Goal: Task Accomplishment & Management: Manage account settings

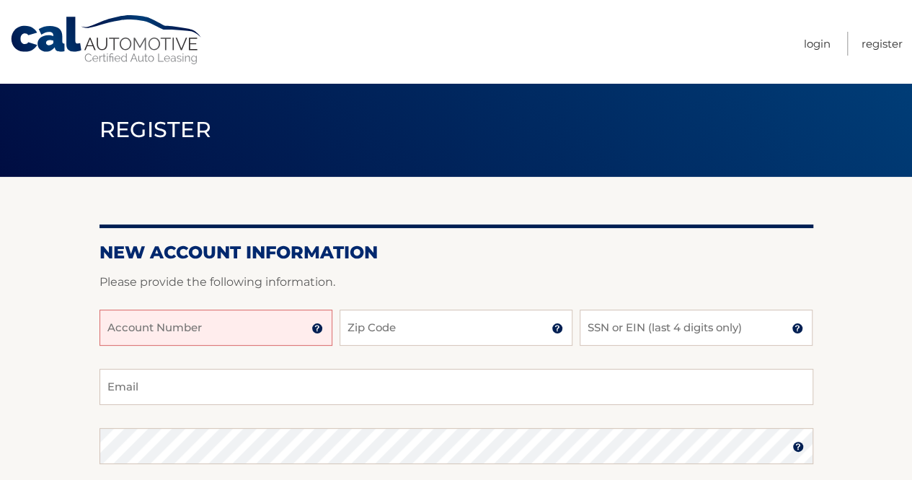
click at [246, 332] on input "Account Number" at bounding box center [216, 327] width 233 height 36
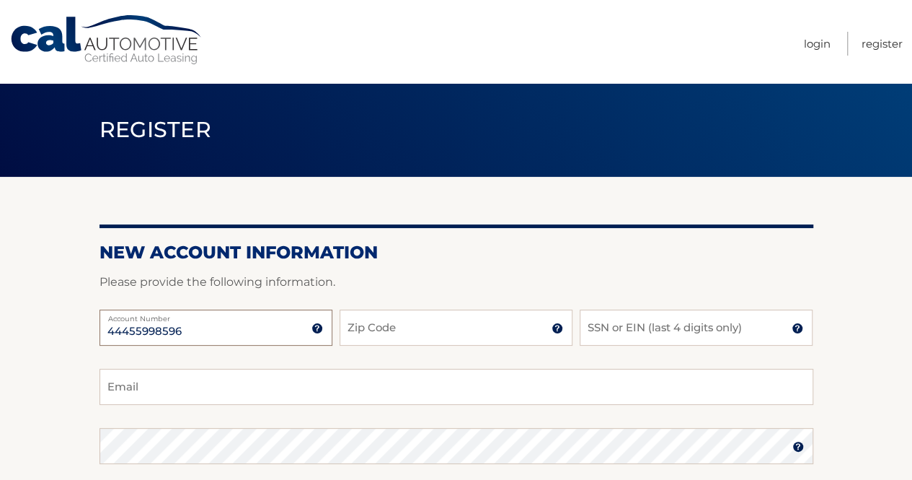
type input "44455998596"
type input "11717"
type input "6773"
type input "r"
type input "u"
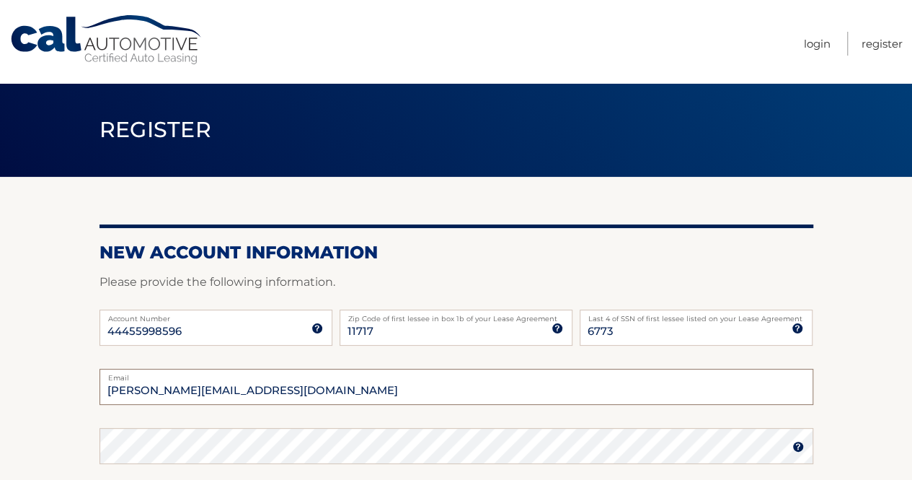
type input "susan.ramkissoon66@gmail.com"
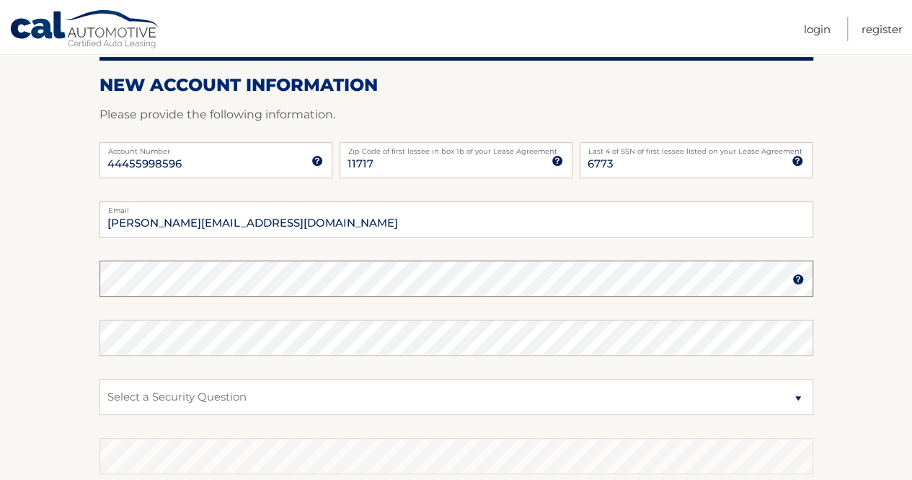
scroll to position [147, 0]
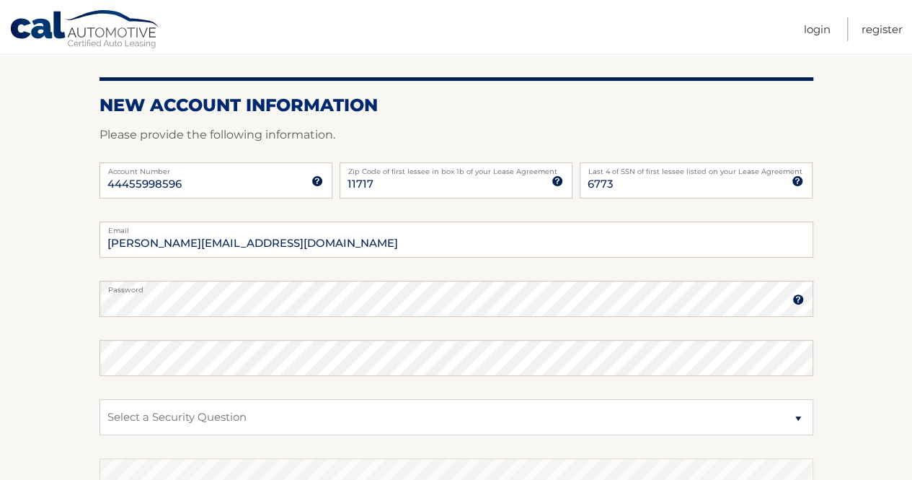
click at [274, 286] on label "Password" at bounding box center [457, 287] width 714 height 12
click at [222, 415] on select "Select a Security Question What was the name of your elementary school? What is…" at bounding box center [457, 417] width 714 height 36
select select "2"
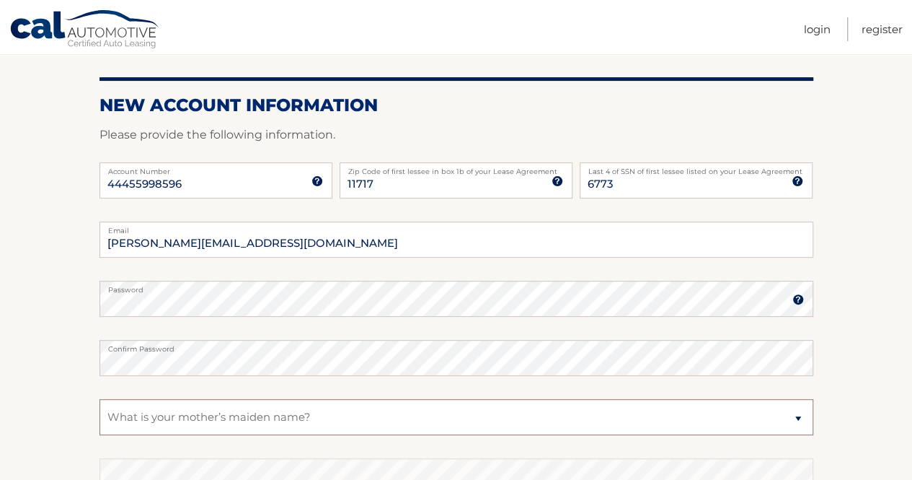
click at [100, 399] on select "Select a Security Question What was the name of your elementary school? What is…" at bounding box center [457, 417] width 714 height 36
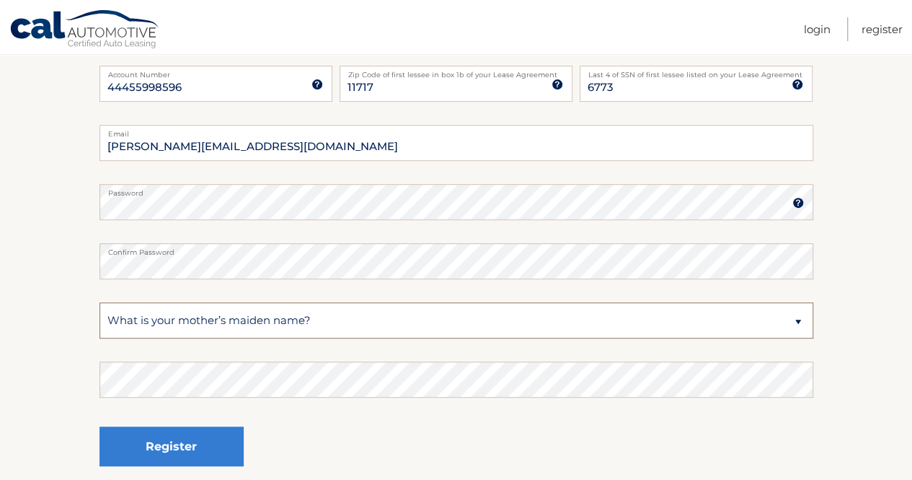
scroll to position [254, 0]
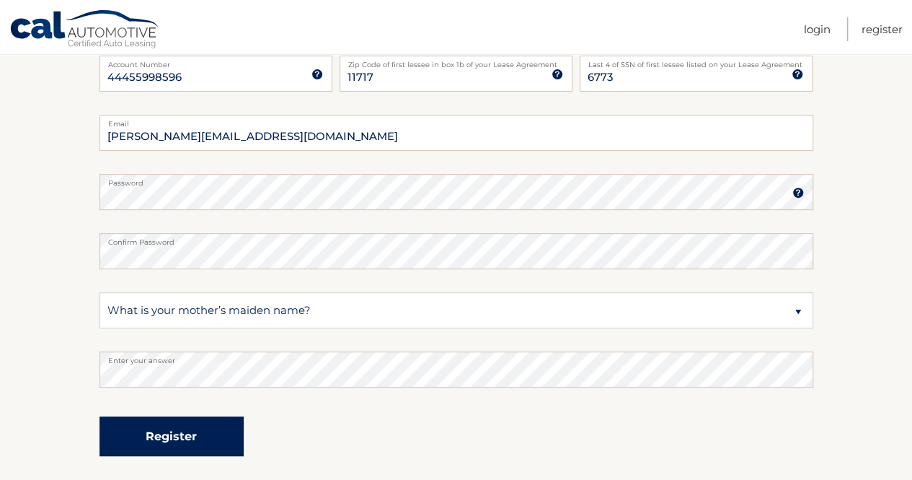
click at [182, 449] on button "Register" at bounding box center [172, 436] width 144 height 40
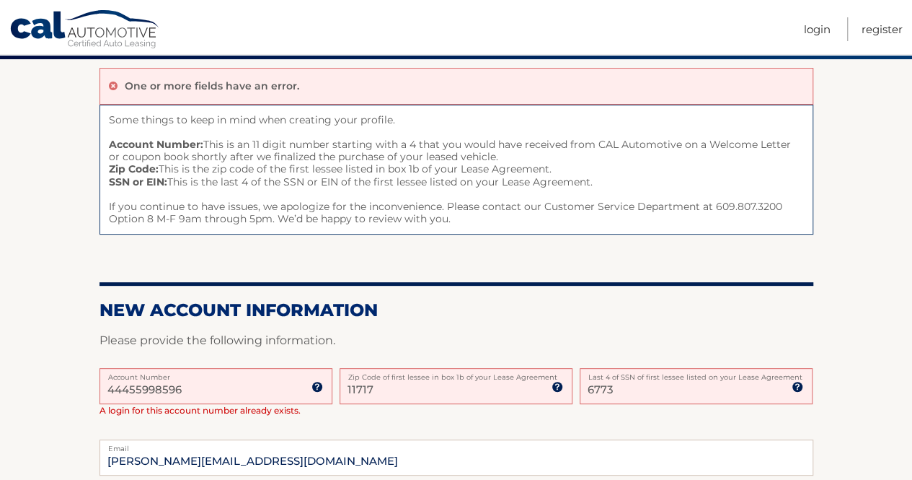
scroll to position [123, 0]
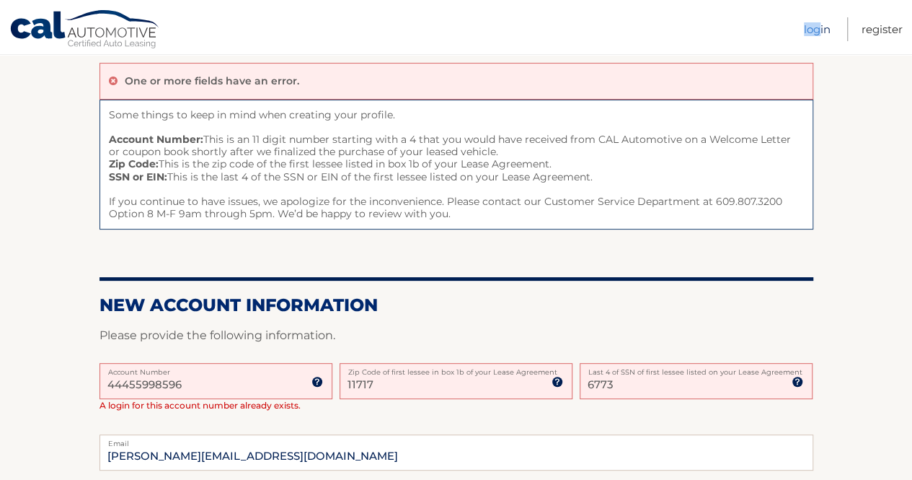
drag, startPoint x: 800, startPoint y: 38, endPoint x: 816, endPoint y: 32, distance: 16.9
click at [816, 32] on nav "Menu Login Register" at bounding box center [559, 27] width 687 height 54
click at [816, 32] on link "Login" at bounding box center [817, 29] width 27 height 24
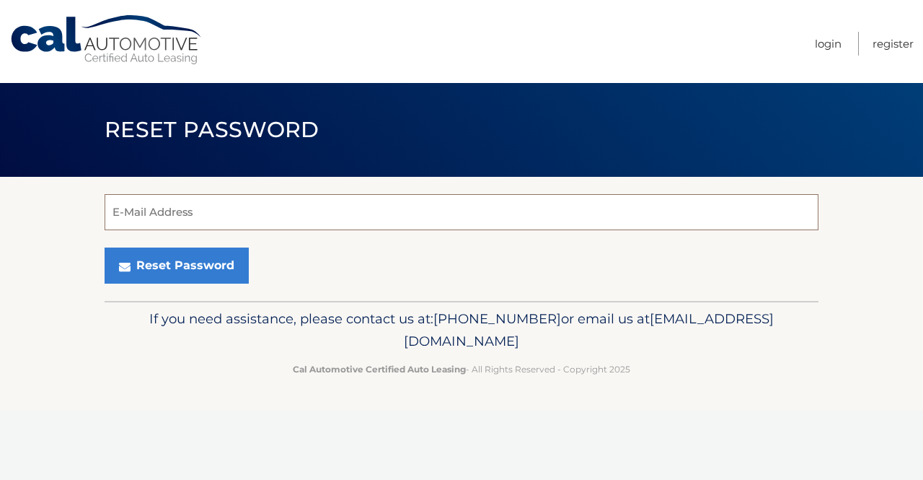
click at [396, 223] on input "E-Mail Address" at bounding box center [462, 212] width 714 height 36
type input "[PERSON_NAME][EMAIL_ADDRESS][DOMAIN_NAME]"
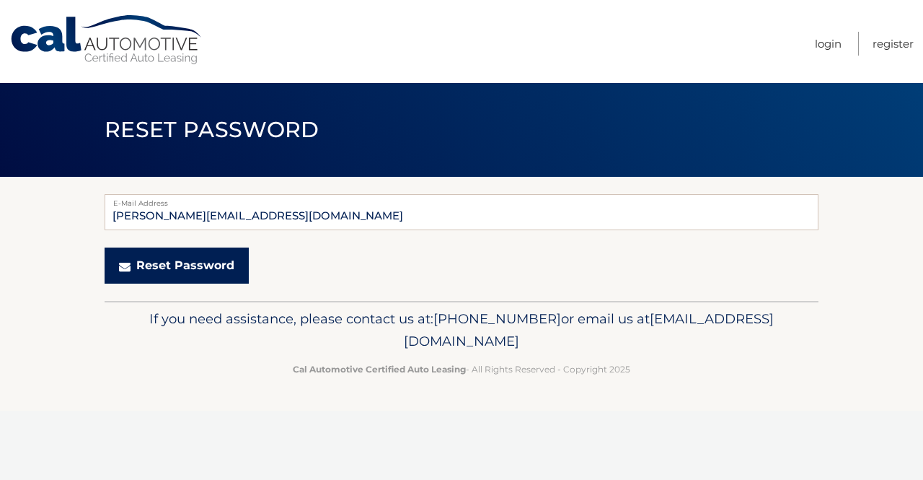
click at [206, 260] on button "Reset Password" at bounding box center [177, 265] width 144 height 36
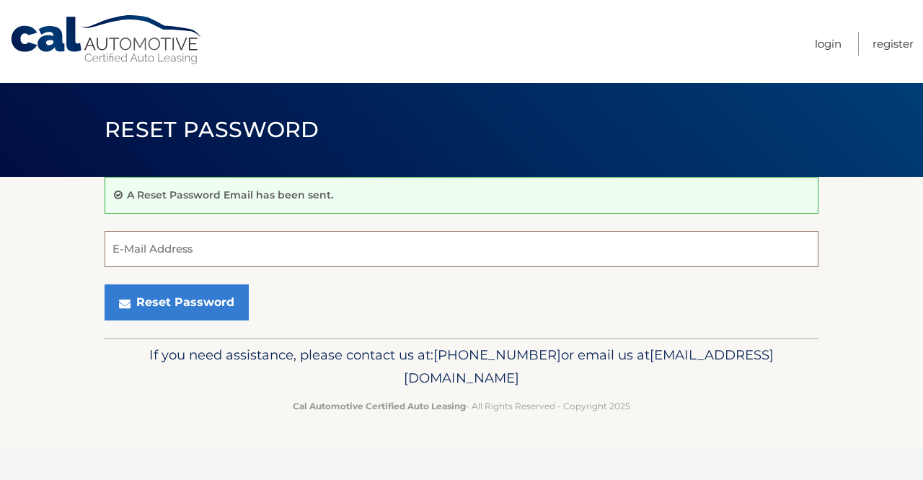
click at [312, 248] on input "E-Mail Address" at bounding box center [462, 249] width 714 height 36
type input "[PERSON_NAME][EMAIL_ADDRESS][DOMAIN_NAME]"
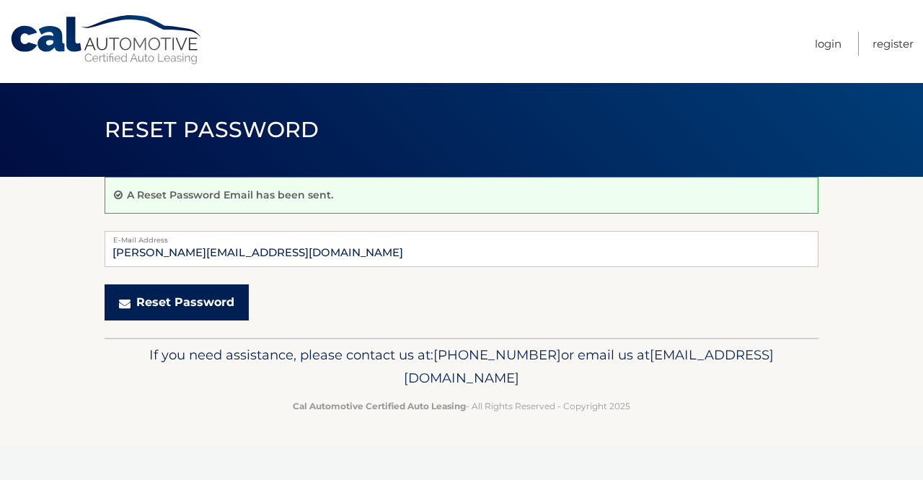
click at [193, 304] on button "Reset Password" at bounding box center [177, 302] width 144 height 36
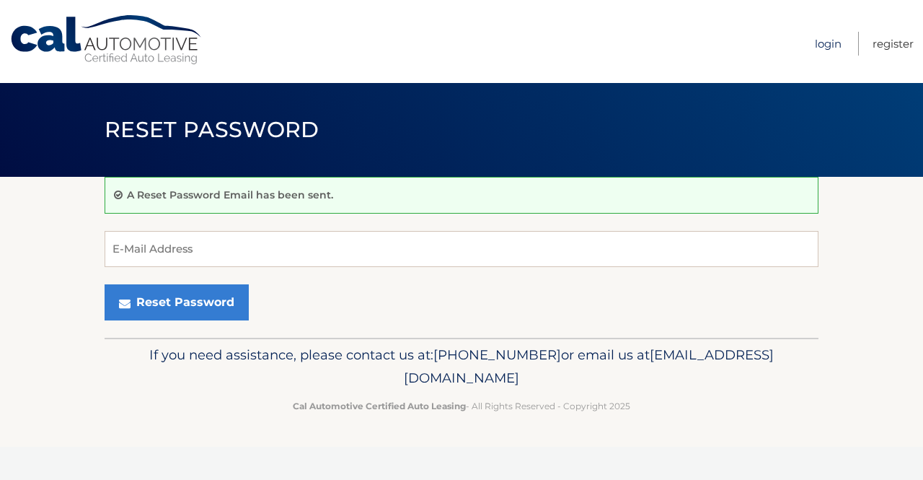
click at [826, 53] on link "Login" at bounding box center [828, 44] width 27 height 24
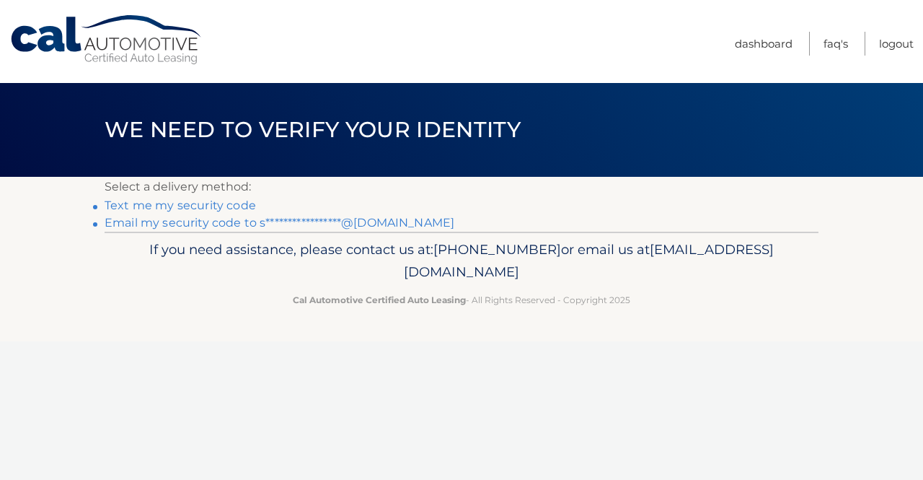
click at [225, 200] on link "Text me my security code" at bounding box center [180, 205] width 151 height 14
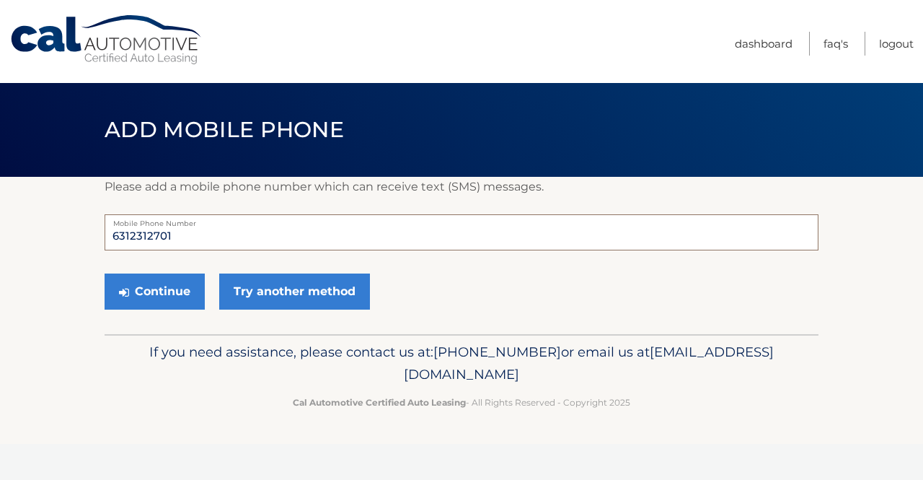
click at [213, 242] on input "6312312701" at bounding box center [462, 232] width 714 height 36
type input "6314875567"
click at [105, 273] on button "Continue" at bounding box center [155, 291] width 100 height 36
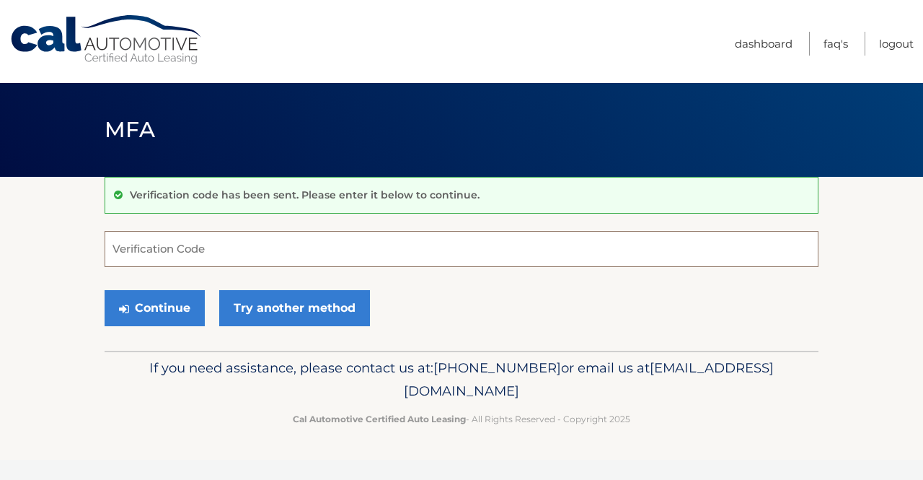
click at [229, 254] on input "Verification Code" at bounding box center [462, 249] width 714 height 36
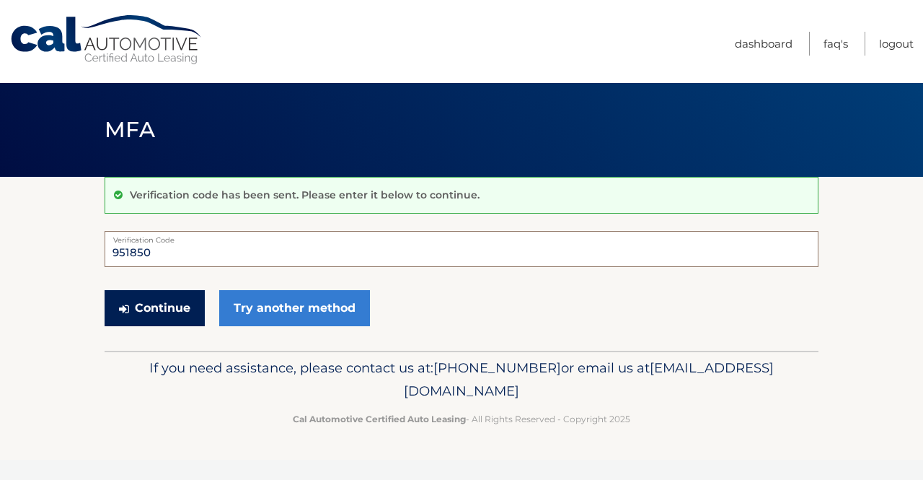
type input "951850"
click at [176, 298] on button "Continue" at bounding box center [155, 308] width 100 height 36
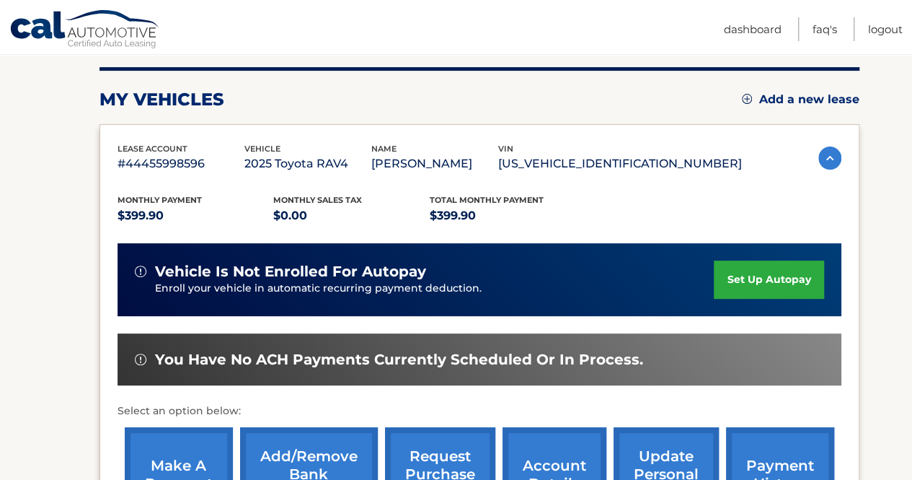
scroll to position [175, 0]
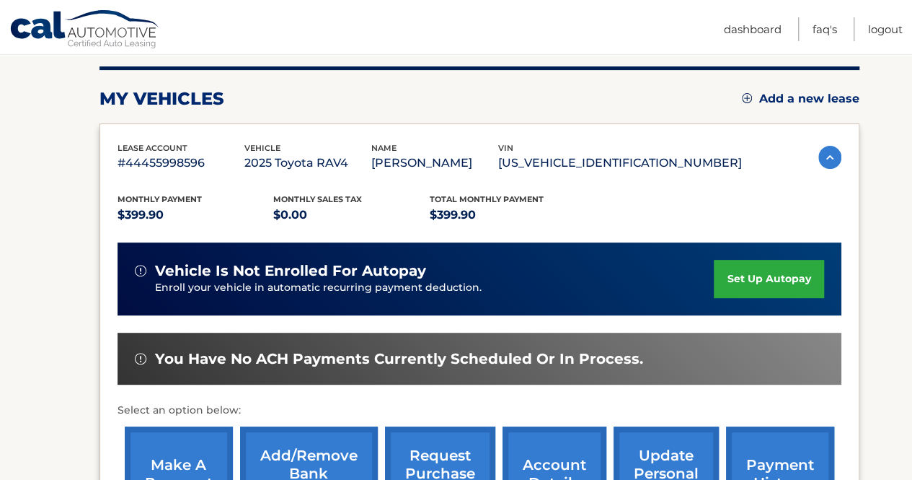
click at [764, 275] on link "set up autopay" at bounding box center [769, 279] width 110 height 38
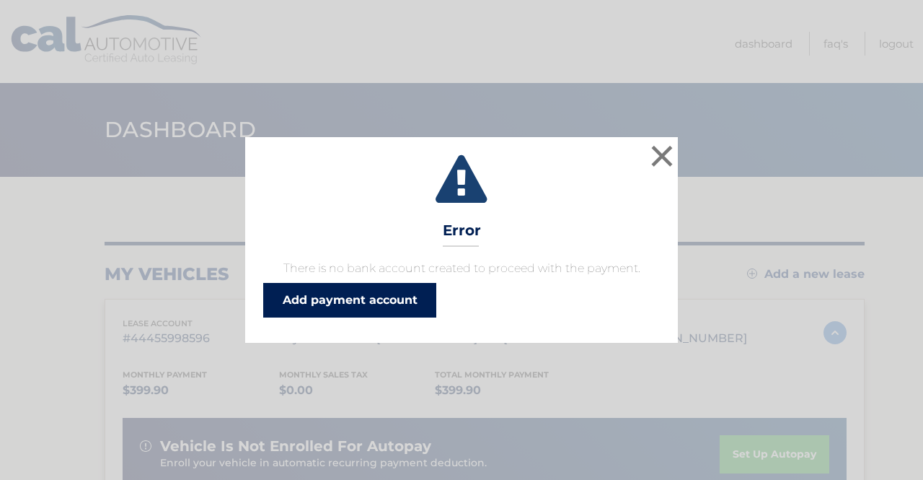
click at [418, 309] on link "Add payment account" at bounding box center [349, 300] width 173 height 35
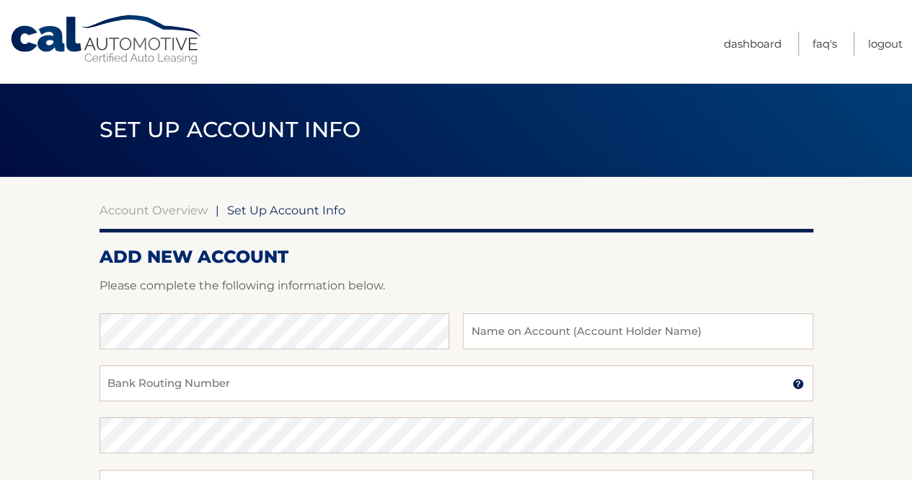
click at [360, 311] on div at bounding box center [457, 304] width 714 height 17
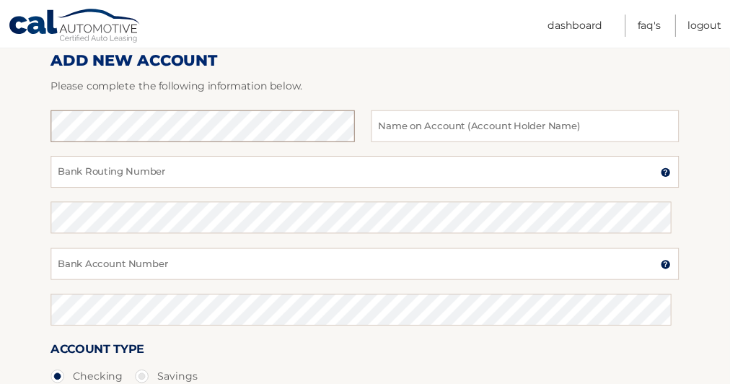
scroll to position [187, 0]
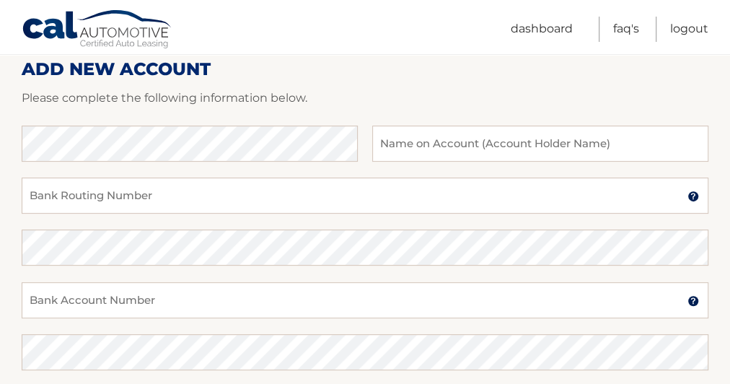
drag, startPoint x: 824, startPoint y: 1, endPoint x: 433, endPoint y: 77, distance: 398.3
click at [433, 77] on h2 "ADD NEW ACCOUNT" at bounding box center [365, 69] width 687 height 22
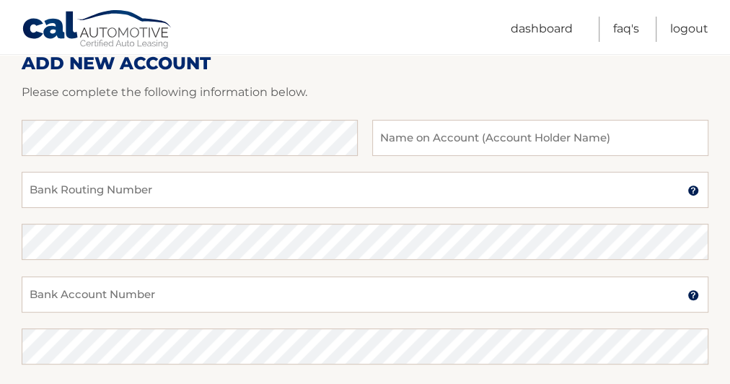
scroll to position [193, 0]
click at [538, 128] on input "text" at bounding box center [540, 138] width 336 height 36
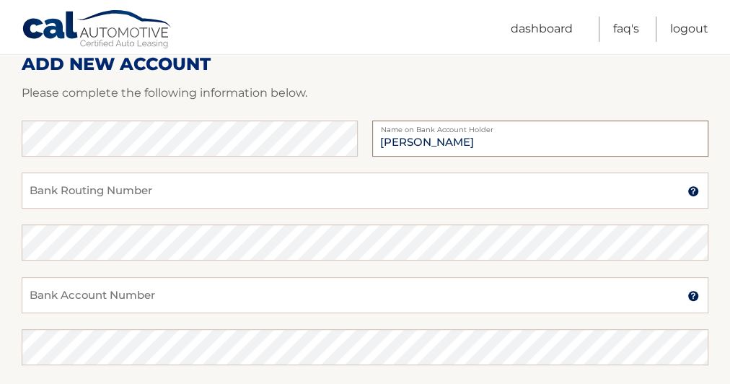
type input "[PERSON_NAME]"
click at [340, 187] on input "Bank Routing Number" at bounding box center [365, 190] width 687 height 36
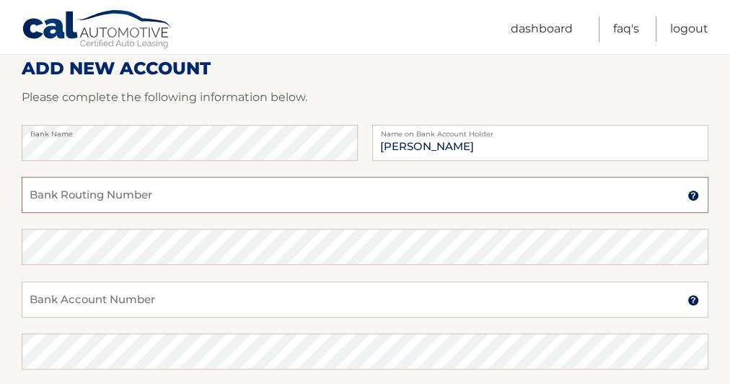
scroll to position [192, 0]
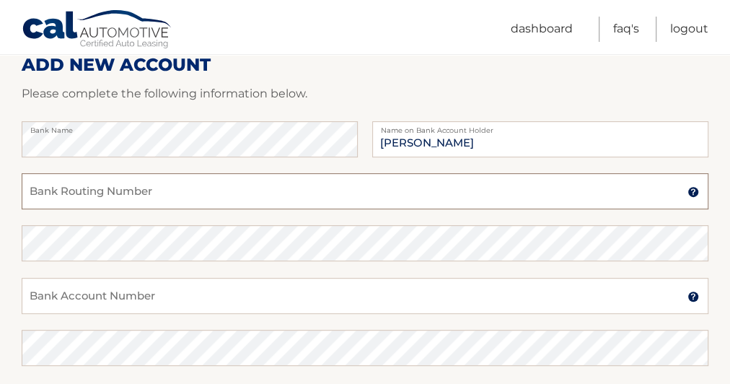
click at [240, 175] on input "Bank Routing Number" at bounding box center [365, 191] width 687 height 36
type input "021000021"
click at [177, 239] on fieldset "Bank Name [PERSON_NAME] Name on Bank Account Holder [US_BANK_ROUTING_MICR] Bank…" at bounding box center [365, 328] width 687 height 415
click at [164, 295] on input "Bank Account Number" at bounding box center [365, 296] width 687 height 36
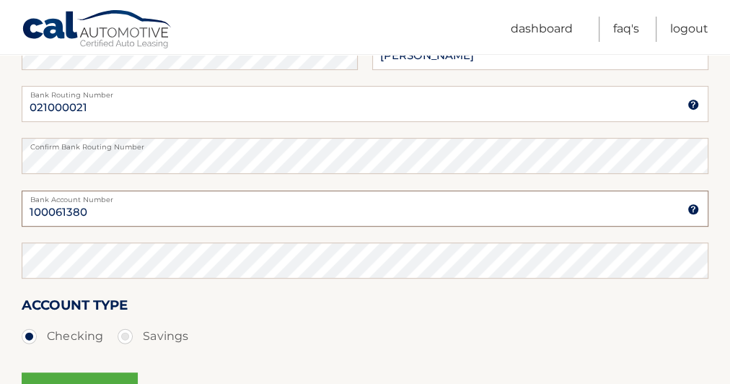
scroll to position [301, 0]
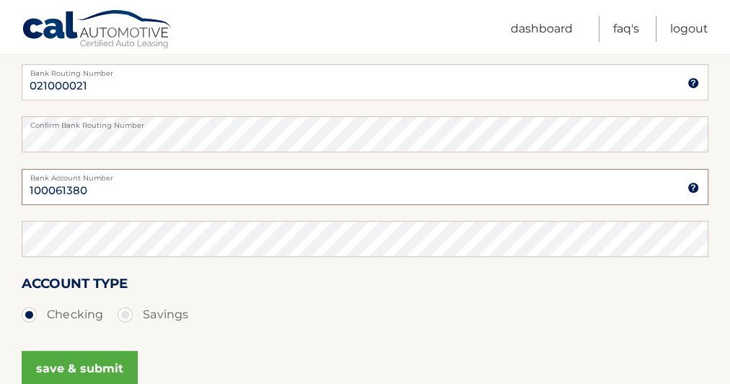
type input "100061380"
click at [127, 362] on button "save & submit" at bounding box center [80, 368] width 116 height 36
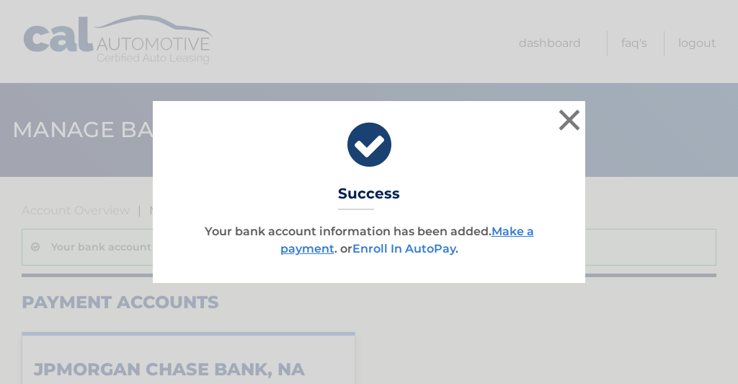
click at [440, 251] on link "Enroll In AutoPay" at bounding box center [404, 249] width 103 height 14
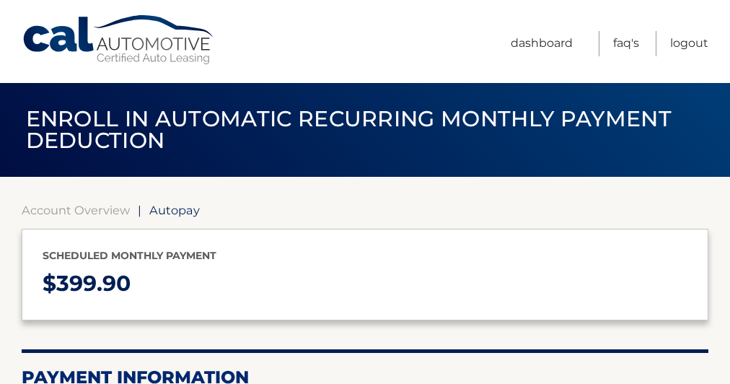
select select "ZDM0N2NkZGUtZWE4MC00YjQ1LWIxNGUtZDJkNmEyOTY3M2Rh"
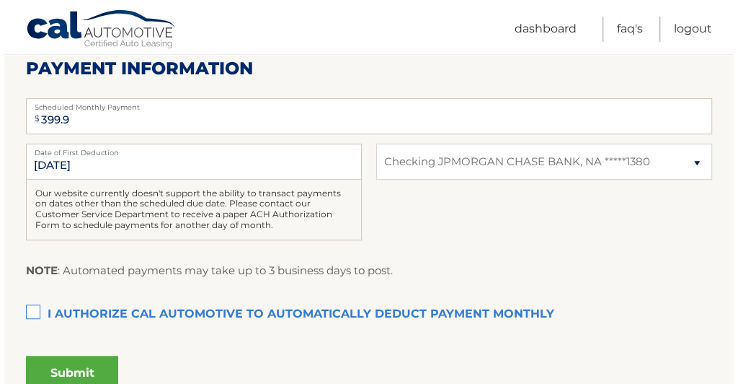
scroll to position [309, 0]
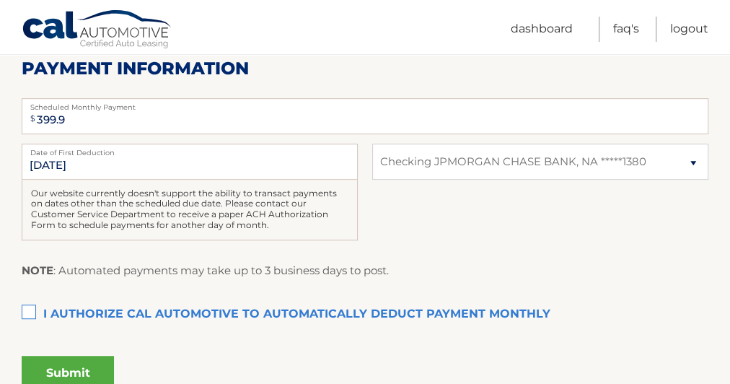
click at [22, 316] on label "I authorize cal automotive to automatically deduct payment monthly This checkbo…" at bounding box center [365, 314] width 687 height 29
click at [0, 0] on input "I authorize cal automotive to automatically deduct payment monthly This checkbo…" at bounding box center [0, 0] width 0 height 0
click at [81, 358] on button "Submit" at bounding box center [68, 373] width 92 height 35
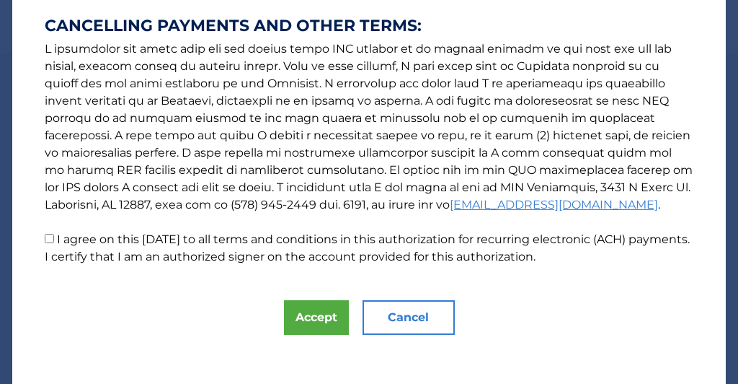
scroll to position [297, 0]
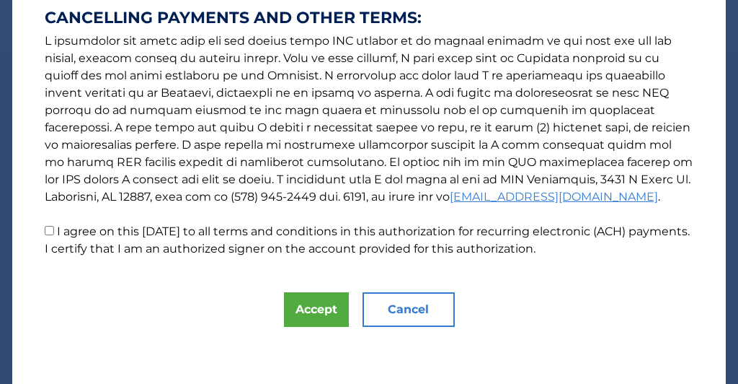
click at [45, 231] on input "I agree on this [DATE] to all terms and conditions in this authorization for re…" at bounding box center [49, 230] width 9 height 9
checkbox input "true"
click at [284, 299] on button "Accept" at bounding box center [316, 309] width 65 height 35
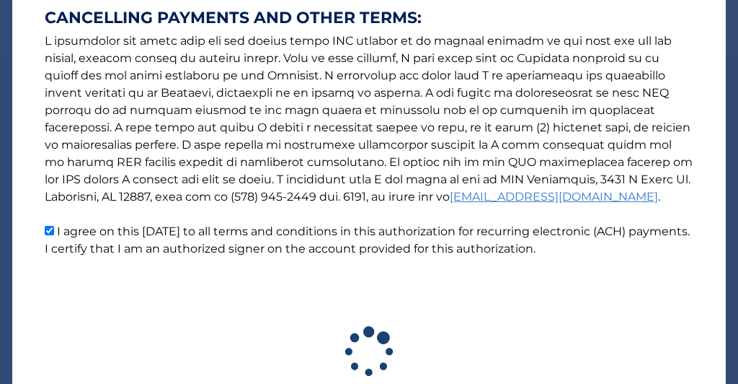
scroll to position [337, 0]
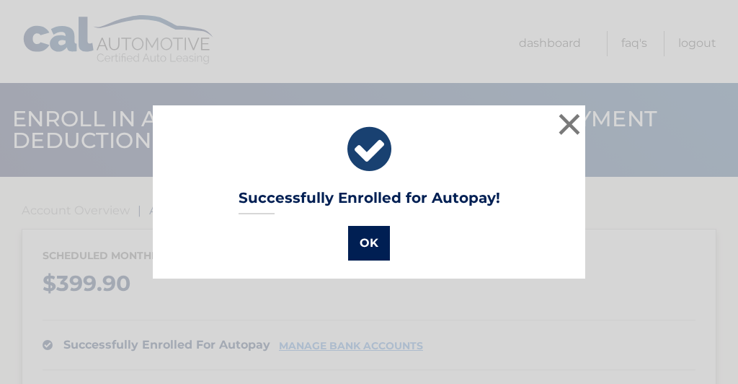
click at [377, 229] on button "OK" at bounding box center [369, 243] width 42 height 35
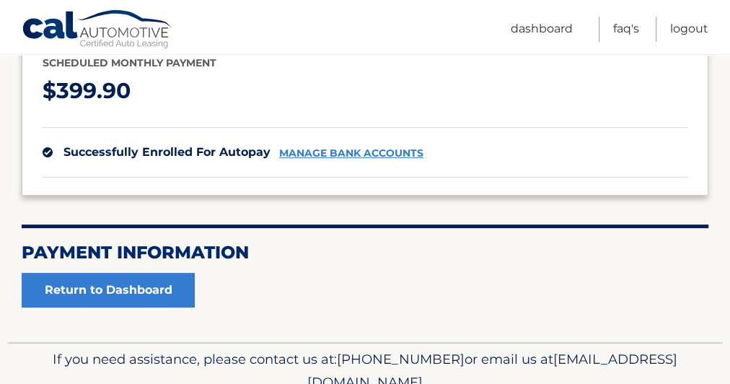
scroll to position [193, 0]
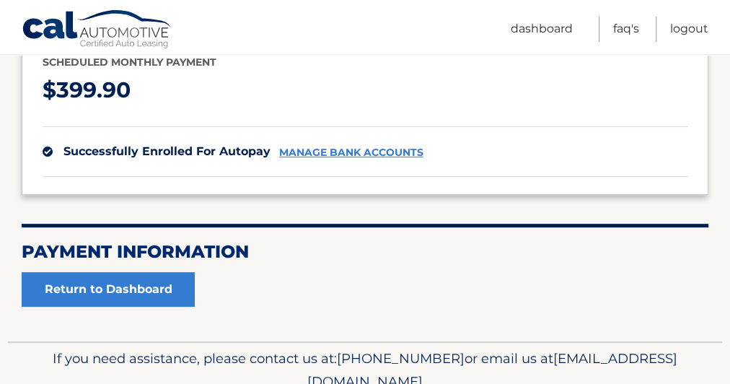
click at [317, 149] on link "manage bank accounts" at bounding box center [351, 152] width 144 height 12
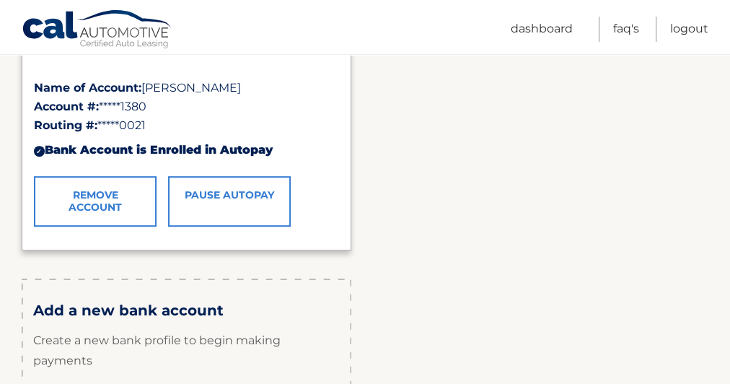
scroll to position [296, 0]
